Goal: Transaction & Acquisition: Purchase product/service

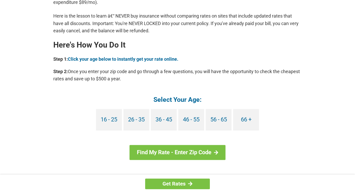
scroll to position [442, 0]
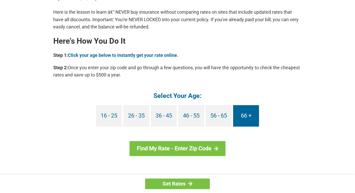
click at [243, 116] on link "66 +" at bounding box center [246, 115] width 26 height 21
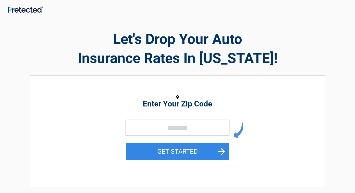
click at [153, 128] on input "tel" at bounding box center [177, 128] width 103 height 16
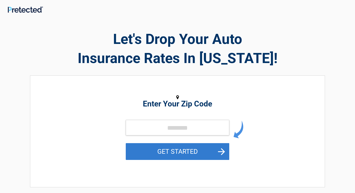
click at [190, 151] on button "GET STARTED" at bounding box center [177, 151] width 103 height 17
click at [218, 150] on button "GET STARTED" at bounding box center [177, 151] width 103 height 17
click at [126, 143] on button "GET STARTED" at bounding box center [177, 151] width 103 height 17
click at [187, 150] on button "GET STARTED" at bounding box center [177, 151] width 103 height 17
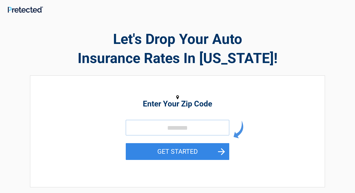
click at [143, 125] on input "tel" at bounding box center [177, 128] width 103 height 16
click at [131, 126] on input "tel" at bounding box center [177, 128] width 103 height 16
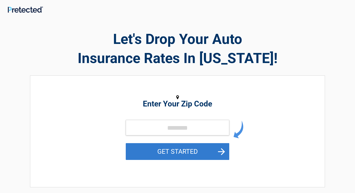
click at [197, 151] on button "GET STARTED" at bounding box center [177, 151] width 103 height 17
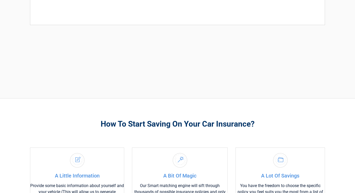
scroll to position [184, 0]
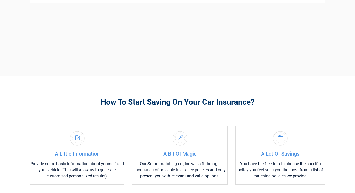
click at [197, 150] on div "**********" at bounding box center [177, 107] width 355 height 575
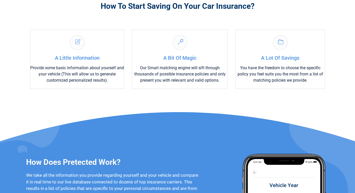
scroll to position [185, 0]
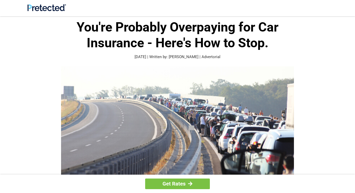
scroll to position [442, 0]
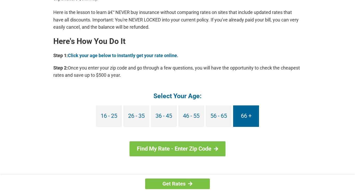
click at [243, 116] on link "66 +" at bounding box center [246, 115] width 26 height 21
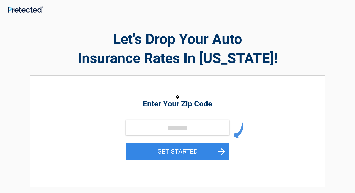
click at [130, 127] on input "tel" at bounding box center [177, 128] width 103 height 16
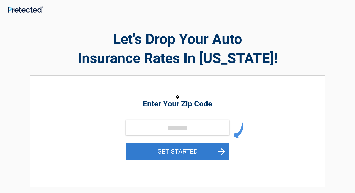
click at [176, 152] on button "GET STARTED" at bounding box center [177, 151] width 103 height 17
click at [222, 151] on button "GET STARTED" at bounding box center [177, 151] width 103 height 17
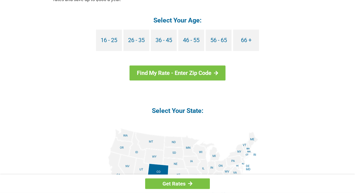
scroll to position [523, 0]
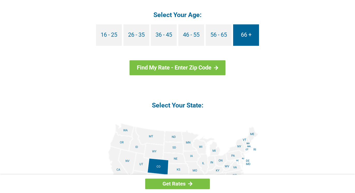
click at [245, 35] on link "66 +" at bounding box center [246, 34] width 26 height 21
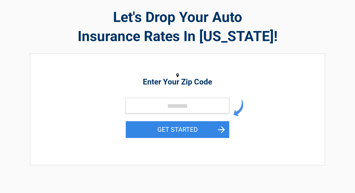
scroll to position [6, 0]
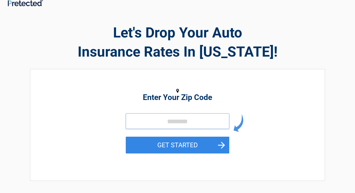
click at [132, 121] on input "tel" at bounding box center [177, 121] width 103 height 16
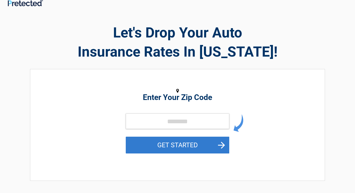
click at [219, 146] on button "GET STARTED" at bounding box center [177, 145] width 103 height 17
click at [223, 144] on button "GET STARTED" at bounding box center [177, 145] width 103 height 17
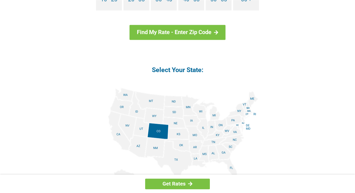
scroll to position [566, 0]
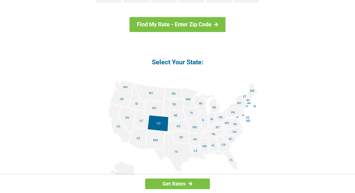
click at [220, 117] on img at bounding box center [177, 138] width 161 height 117
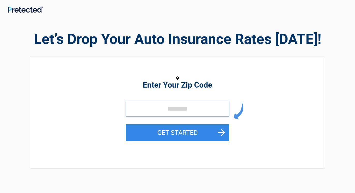
click at [163, 109] on input "tel" at bounding box center [177, 109] width 103 height 16
click at [126, 124] on button "GET STARTED" at bounding box center [177, 132] width 103 height 17
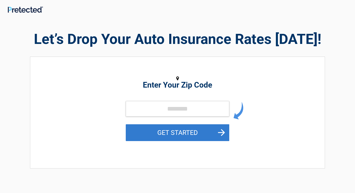
click at [186, 131] on button "GET STARTED" at bounding box center [177, 132] width 103 height 17
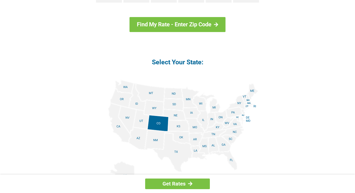
scroll to position [566, 0]
click at [219, 118] on img at bounding box center [177, 138] width 161 height 117
click at [221, 116] on img at bounding box center [177, 138] width 161 height 117
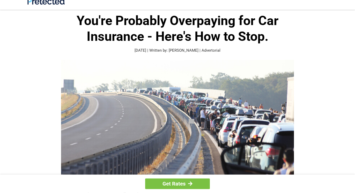
scroll to position [0, 0]
